Goal: Book appointment/travel/reservation

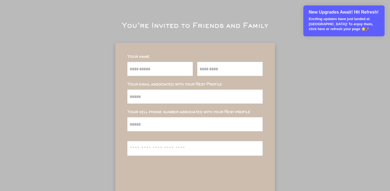
click at [320, 17] on p "Exciting updates have just landed at [GEOGRAPHIC_DATA]! To enjoy them, click he…" at bounding box center [344, 24] width 71 height 15
click at [332, 20] on p "Exciting updates have just landed at [GEOGRAPHIC_DATA]! To enjoy them, click he…" at bounding box center [344, 24] width 71 height 15
click at [359, 11] on p "New Upgrades Await! Hit Refresh!" at bounding box center [344, 12] width 71 height 6
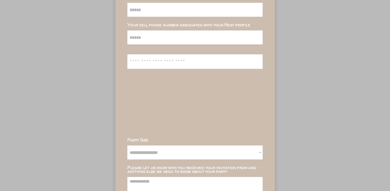
scroll to position [127, 0]
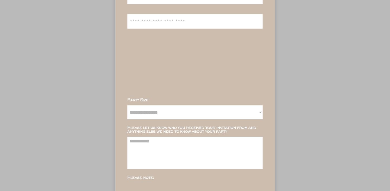
click at [176, 52] on div at bounding box center [194, 66] width 135 height 63
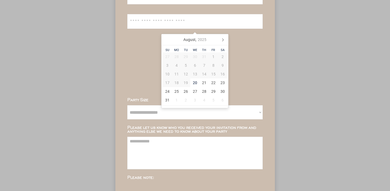
click at [160, 27] on input "text" at bounding box center [195, 21] width 131 height 14
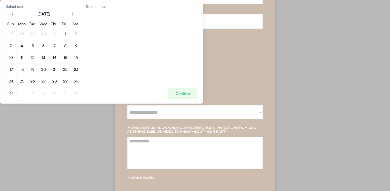
click at [49, 45] on div "7" at bounding box center [54, 45] width 11 height 9
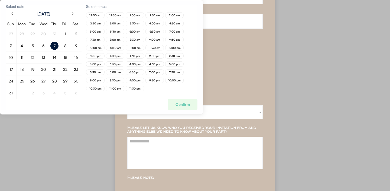
click at [99, 21] on div "2:30 am" at bounding box center [95, 23] width 18 height 5
click at [122, 27] on div "5:30 am" at bounding box center [116, 31] width 20 height 8
click at [127, 31] on div "6:00 am" at bounding box center [135, 31] width 18 height 5
click at [116, 28] on div "5:30 am" at bounding box center [116, 31] width 20 height 8
click at [115, 32] on div "5:30 am" at bounding box center [115, 31] width 14 height 3
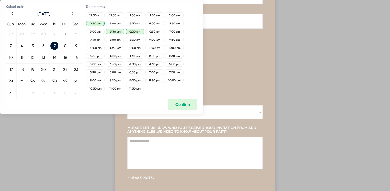
click at [182, 101] on div "Confirm" at bounding box center [183, 104] width 30 height 11
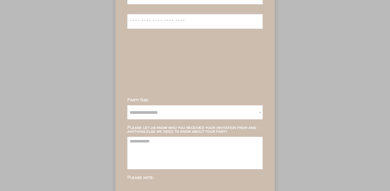
scroll to position [87, 0]
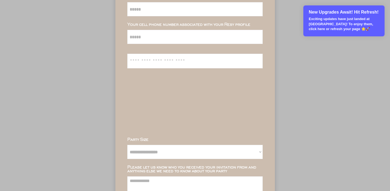
click at [318, 24] on p "Exciting updates have just landed at [GEOGRAPHIC_DATA]! To enjoy them, click he…" at bounding box center [344, 24] width 71 height 15
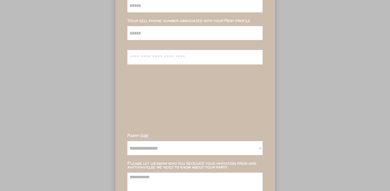
scroll to position [98, 0]
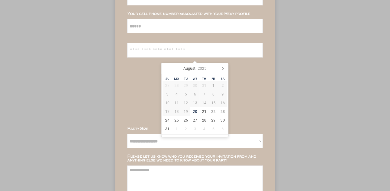
click at [138, 47] on input "text" at bounding box center [195, 50] width 131 height 14
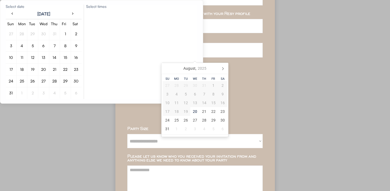
click at [111, 93] on div "Select times Confirm" at bounding box center [141, 52] width 111 height 94
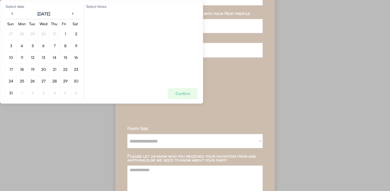
click at [55, 45] on div "7" at bounding box center [55, 46] width 2 height 4
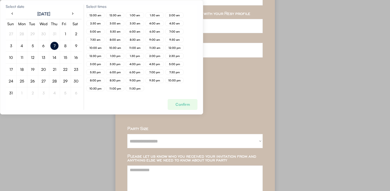
click at [125, 32] on div "5:30 am" at bounding box center [116, 31] width 20 height 8
click at [134, 31] on div "6:00 am" at bounding box center [135, 31] width 14 height 3
click at [132, 40] on div "8:30 am" at bounding box center [135, 39] width 14 height 3
click at [131, 47] on div "11:00 am" at bounding box center [135, 47] width 14 height 3
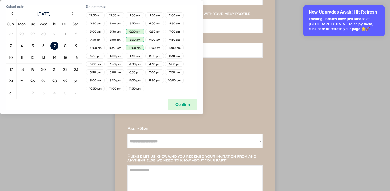
click at [232, 45] on input "text" at bounding box center [195, 50] width 131 height 14
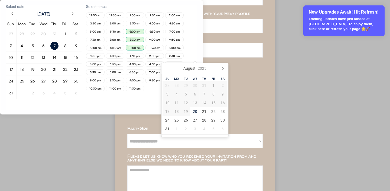
click at [136, 102] on div "Select times 12:00 am 12:30 am 1:00 am 1:30 am 2:00 am 2:30 am 3:00 am 3:30 am …" at bounding box center [141, 57] width 111 height 105
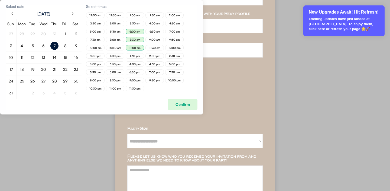
click at [174, 102] on div "Confirm" at bounding box center [183, 104] width 30 height 11
click at [330, 27] on p "Exciting updates have just landed at [GEOGRAPHIC_DATA]! To enjoy them, click he…" at bounding box center [344, 24] width 71 height 15
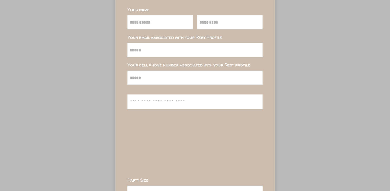
scroll to position [47, 0]
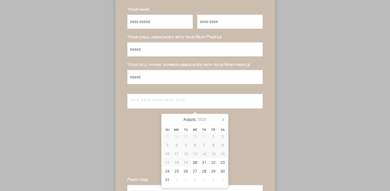
click at [177, 99] on input "text" at bounding box center [195, 101] width 131 height 14
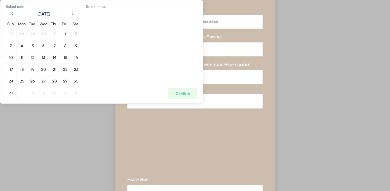
click at [73, 69] on div "23" at bounding box center [76, 69] width 8 height 8
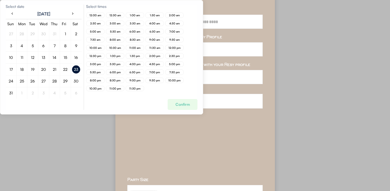
click at [105, 37] on div "7:30 am" at bounding box center [96, 39] width 20 height 8
click at [128, 60] on div "4:00 pm" at bounding box center [136, 64] width 20 height 8
click at [131, 56] on div "1:30 pm" at bounding box center [135, 55] width 14 height 3
click at [158, 58] on div "2:00 pm" at bounding box center [154, 55] width 18 height 5
click at [186, 106] on div "Confirm" at bounding box center [183, 104] width 14 height 4
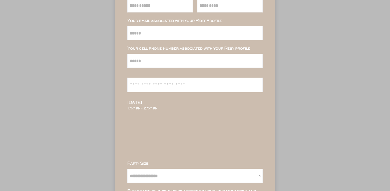
scroll to position [65, 0]
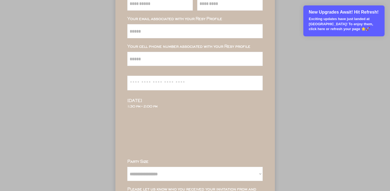
click at [330, 30] on p "Exciting updates have just landed at [GEOGRAPHIC_DATA]! To enjoy them, click he…" at bounding box center [344, 24] width 71 height 15
click at [334, 14] on p "New Upgrades Await! Hit Refresh!" at bounding box center [344, 12] width 71 height 6
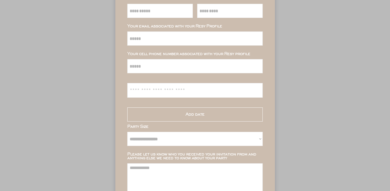
scroll to position [59, 0]
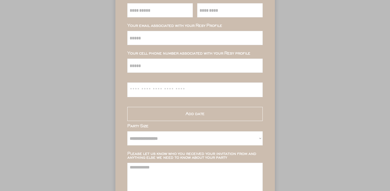
click at [213, 114] on div "Add date" at bounding box center [194, 114] width 135 height 14
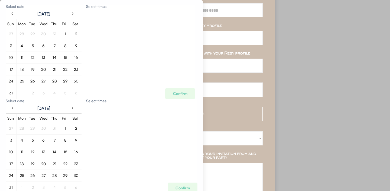
click at [66, 48] on div "8" at bounding box center [65, 46] width 8 height 8
click at [67, 59] on div "15" at bounding box center [66, 58] width 4 height 4
click at [64, 141] on div "8" at bounding box center [65, 140] width 2 height 4
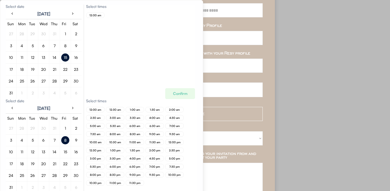
click at [56, 56] on div "14" at bounding box center [55, 58] width 4 height 4
click at [98, 15] on div "12:00 am" at bounding box center [96, 15] width 14 height 3
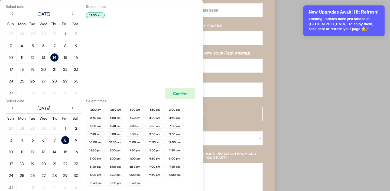
click at [321, 37] on div "**********" at bounding box center [195, 98] width 390 height 314
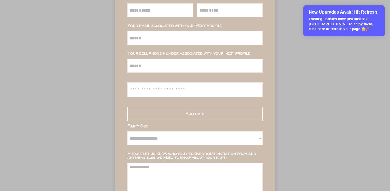
click at [327, 22] on p "Exciting updates have just landed at [GEOGRAPHIC_DATA]! To enjoy them, click he…" at bounding box center [344, 24] width 71 height 15
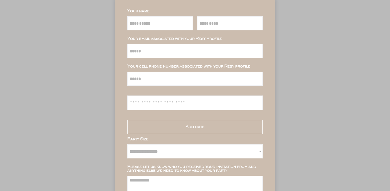
scroll to position [106, 0]
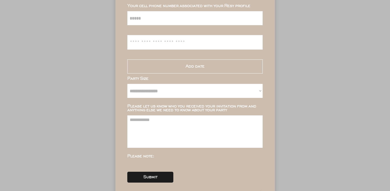
click at [182, 72] on div "Add date" at bounding box center [194, 66] width 135 height 14
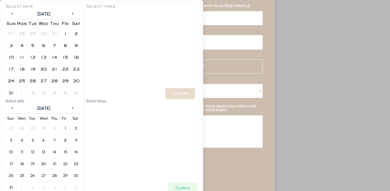
click at [66, 31] on div "1" at bounding box center [65, 34] width 8 height 8
click at [76, 33] on div "2" at bounding box center [76, 34] width 3 height 4
click at [101, 17] on div "12:00 am" at bounding box center [96, 15] width 14 height 3
click at [97, 14] on div "12:00 am" at bounding box center [96, 15] width 14 height 3
click at [98, 12] on div "12:00 am" at bounding box center [96, 15] width 20 height 8
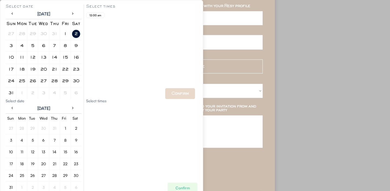
click at [98, 18] on div "12:00 am" at bounding box center [95, 14] width 18 height 5
click at [66, 45] on div "8" at bounding box center [65, 46] width 3 height 4
click at [96, 13] on div "12:00 am" at bounding box center [95, 14] width 18 height 5
click at [77, 59] on div "16" at bounding box center [75, 58] width 5 height 4
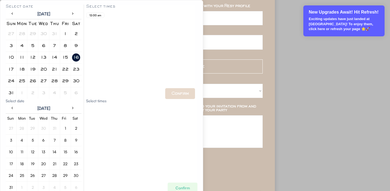
click at [317, 11] on p "New Upgrades Await! Hit Refresh!" at bounding box center [344, 12] width 71 height 6
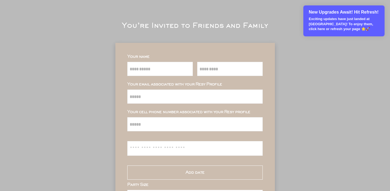
click at [362, 26] on p "Exciting updates have just landed at [GEOGRAPHIC_DATA]! To enjoy them, click he…" at bounding box center [344, 24] width 71 height 15
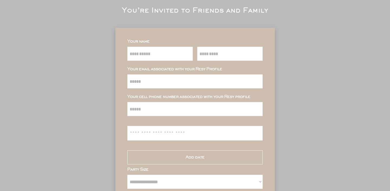
scroll to position [20, 0]
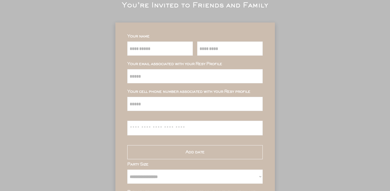
click at [187, 153] on div "Add date" at bounding box center [195, 152] width 19 height 4
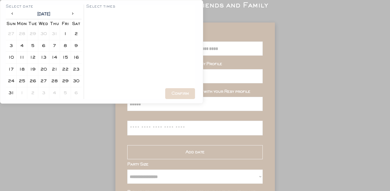
click at [69, 38] on div "1" at bounding box center [65, 34] width 11 height 9
click at [64, 61] on div "15" at bounding box center [65, 57] width 8 height 8
click at [100, 15] on div "12:00 am" at bounding box center [96, 15] width 14 height 3
click at [177, 89] on div "Confirm" at bounding box center [180, 93] width 30 height 11
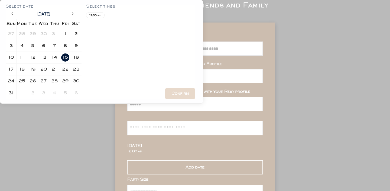
click at [170, 170] on div "Add date" at bounding box center [194, 167] width 135 height 14
click at [67, 68] on div "22" at bounding box center [65, 69] width 7 height 4
click at [99, 14] on div "12:00 am" at bounding box center [96, 15] width 14 height 3
click at [177, 94] on div "Confirm" at bounding box center [179, 94] width 17 height 4
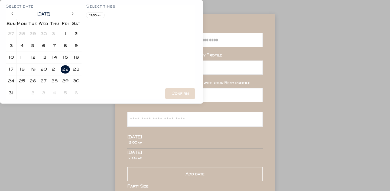
scroll to position [33, 0]
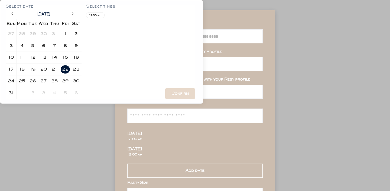
click at [67, 57] on div "15" at bounding box center [65, 58] width 5 height 4
click at [95, 14] on div "12:00 am" at bounding box center [96, 15] width 14 height 3
click at [170, 91] on div "Confirm" at bounding box center [180, 93] width 30 height 11
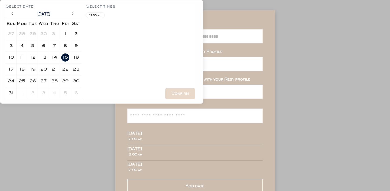
click at [77, 56] on div "16" at bounding box center [75, 58] width 5 height 4
click at [99, 15] on div "12:00 am" at bounding box center [96, 15] width 14 height 3
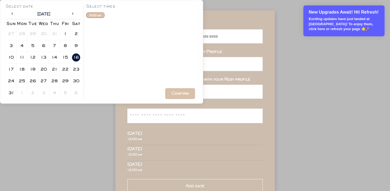
click at [350, 25] on p "Exciting updates have just landed at Loyalist! To enjoy them, click here or ref…" at bounding box center [344, 24] width 71 height 15
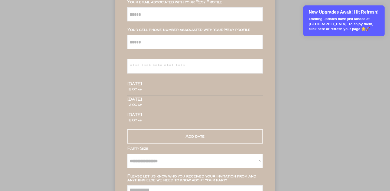
scroll to position [90, 0]
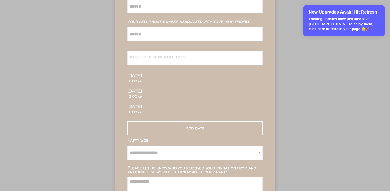
click at [324, 28] on p "Exciting updates have just landed at Loyalist! To enjoy them, click here or ref…" at bounding box center [344, 24] width 71 height 15
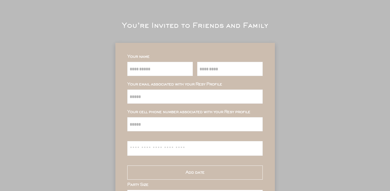
scroll to position [44, 0]
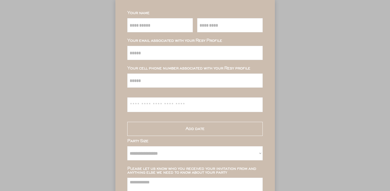
click at [162, 126] on div "Add date" at bounding box center [194, 129] width 135 height 14
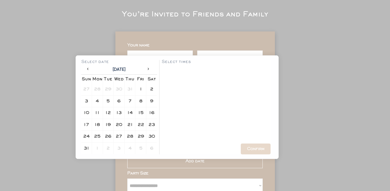
scroll to position [10, 0]
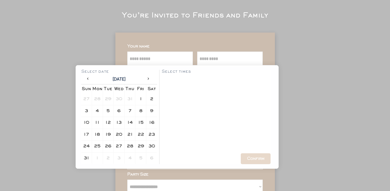
click at [148, 115] on div "9" at bounding box center [151, 111] width 11 height 12
click at [173, 82] on div "12:00 am" at bounding box center [171, 80] width 14 height 3
click at [260, 158] on div "Confirm" at bounding box center [255, 159] width 17 height 4
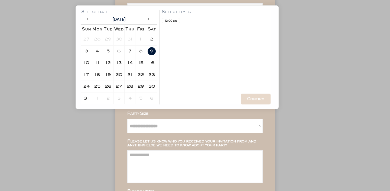
scroll to position [69, 0]
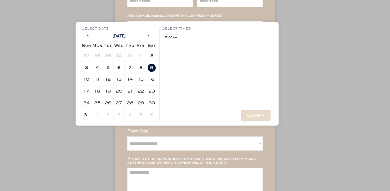
click at [306, 92] on div "**********" at bounding box center [195, 95] width 390 height 329
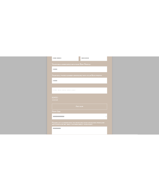
scroll to position [64, 0]
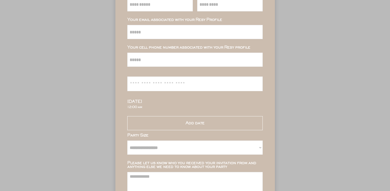
click at [157, 122] on div "Add date" at bounding box center [194, 123] width 135 height 14
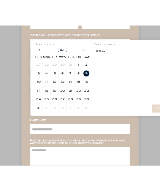
scroll to position [77, 0]
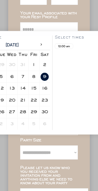
click at [89, 26] on div "**********" at bounding box center [48, 122] width 81 height 301
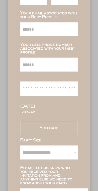
click at [60, 124] on div "Add date" at bounding box center [48, 128] width 57 height 14
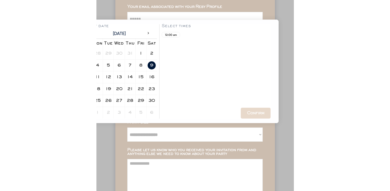
scroll to position [71, 0]
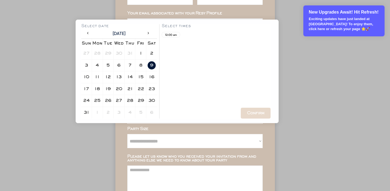
click at [337, 20] on p "Exciting updates have just landed at Loyalist! To enjoy them, click here or ref…" at bounding box center [344, 24] width 71 height 15
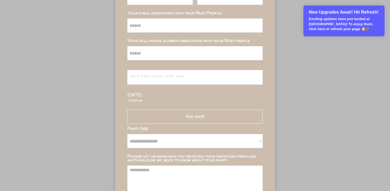
click at [345, 26] on p "Exciting updates have just landed at Loyalist! To enjoy them, click here or ref…" at bounding box center [344, 24] width 71 height 15
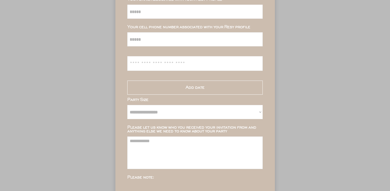
scroll to position [85, 0]
click at [189, 88] on div "Add date" at bounding box center [195, 87] width 19 height 4
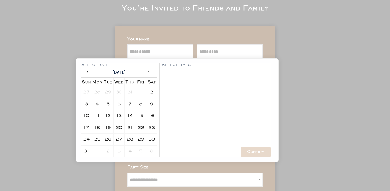
scroll to position [20, 0]
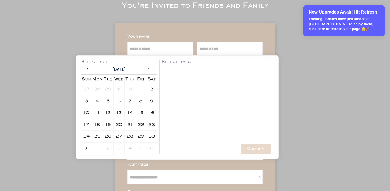
click at [333, 17] on p "Exciting updates have just landed at [GEOGRAPHIC_DATA]! To enjoy them, click he…" at bounding box center [344, 24] width 71 height 15
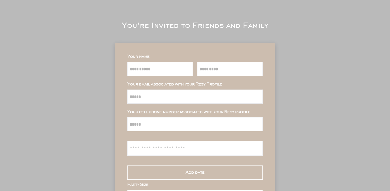
scroll to position [101, 0]
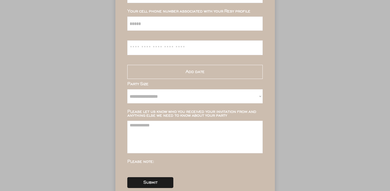
click at [192, 73] on div "Add date" at bounding box center [195, 72] width 19 height 4
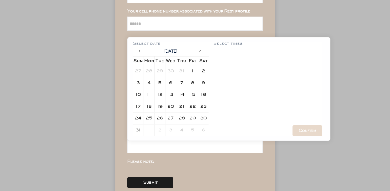
click at [191, 96] on div "15" at bounding box center [193, 94] width 8 height 8
click at [224, 52] on div "12:00 am" at bounding box center [223, 52] width 14 height 3
click at [310, 130] on div "Confirm" at bounding box center [307, 131] width 17 height 4
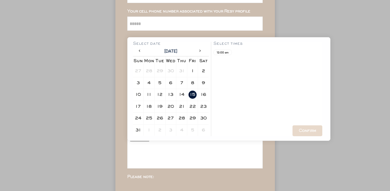
click at [273, 147] on div "**********" at bounding box center [195, 81] width 160 height 279
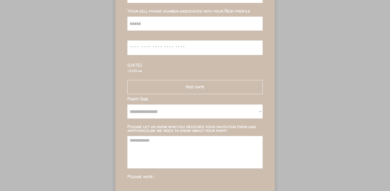
click at [198, 93] on div "Add date" at bounding box center [194, 87] width 135 height 14
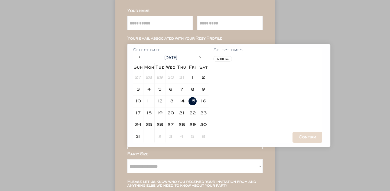
scroll to position [41, 0]
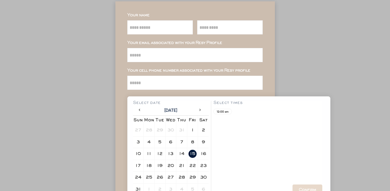
click at [277, 92] on div "**********" at bounding box center [195, 123] width 390 height 329
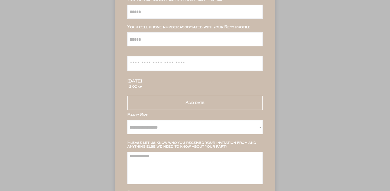
scroll to position [103, 0]
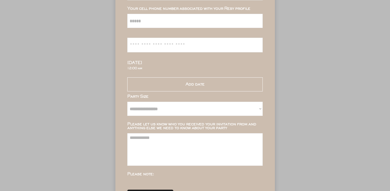
click at [194, 88] on div "Add date" at bounding box center [194, 84] width 135 height 14
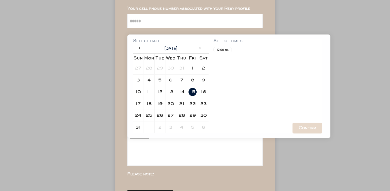
click at [200, 47] on icon at bounding box center [200, 48] width 4 height 4
click at [140, 46] on icon at bounding box center [140, 48] width 4 height 4
click at [204, 93] on div "16" at bounding box center [203, 92] width 5 height 4
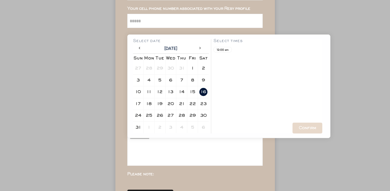
click at [138, 102] on div "17" at bounding box center [137, 104] width 5 height 4
